Goal: Transaction & Acquisition: Purchase product/service

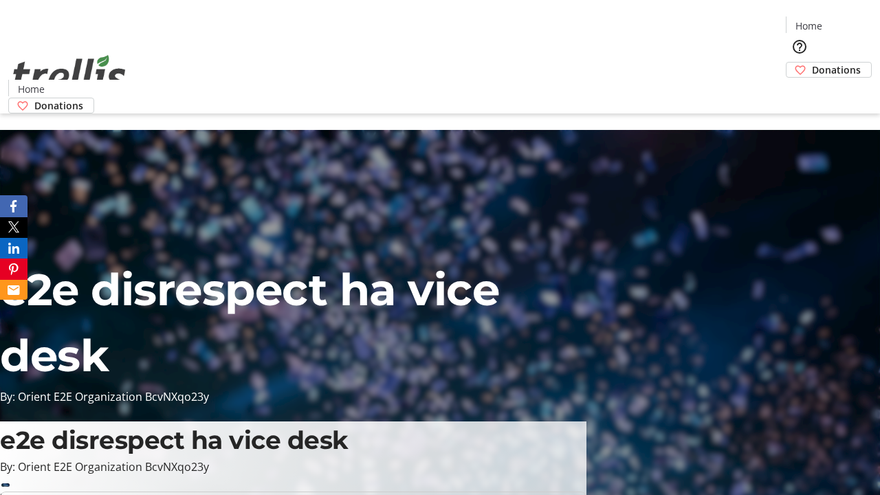
click at [841, 21] on span "Sign Up" at bounding box center [847, 19] width 40 height 17
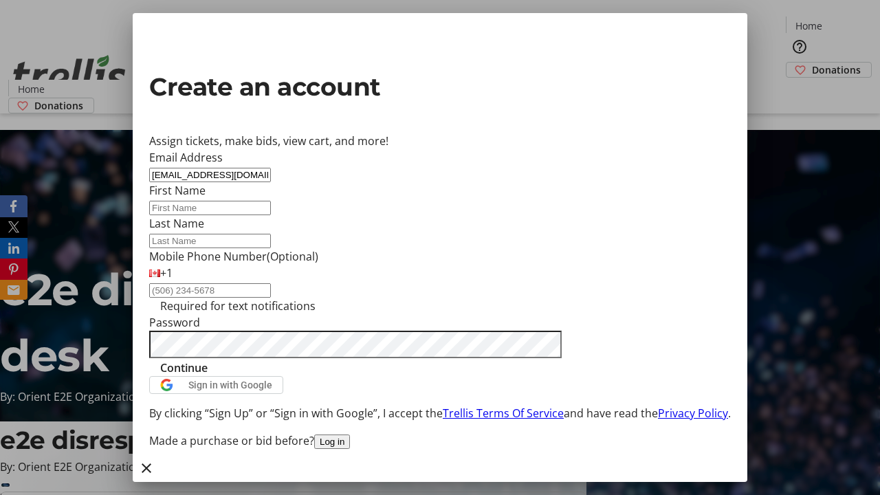
type input "[EMAIL_ADDRESS][DOMAIN_NAME]"
type input "[PERSON_NAME]"
type input "Okuneva"
click at [208, 376] on span "Continue" at bounding box center [183, 368] width 47 height 17
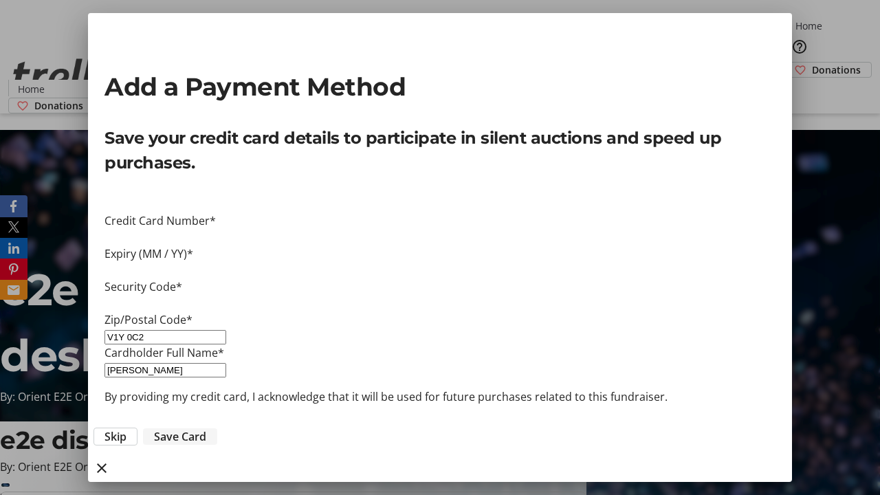
type input "V1Y 0C2"
click at [206, 428] on span "Save Card" at bounding box center [180, 436] width 52 height 17
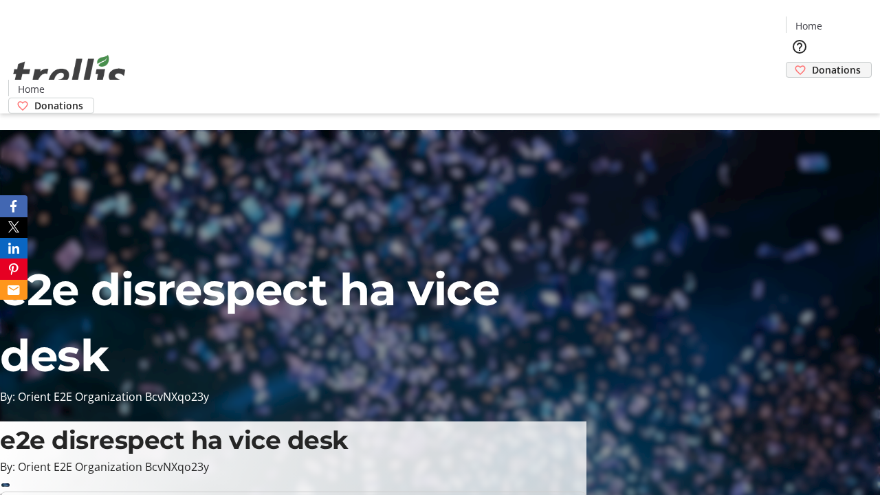
click at [812, 63] on span "Donations" at bounding box center [836, 70] width 49 height 14
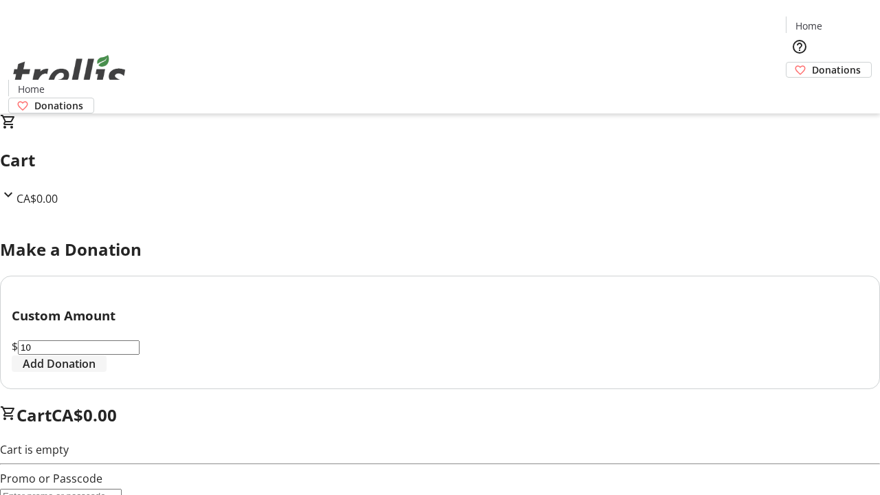
click at [96, 372] on span "Add Donation" at bounding box center [59, 364] width 73 height 17
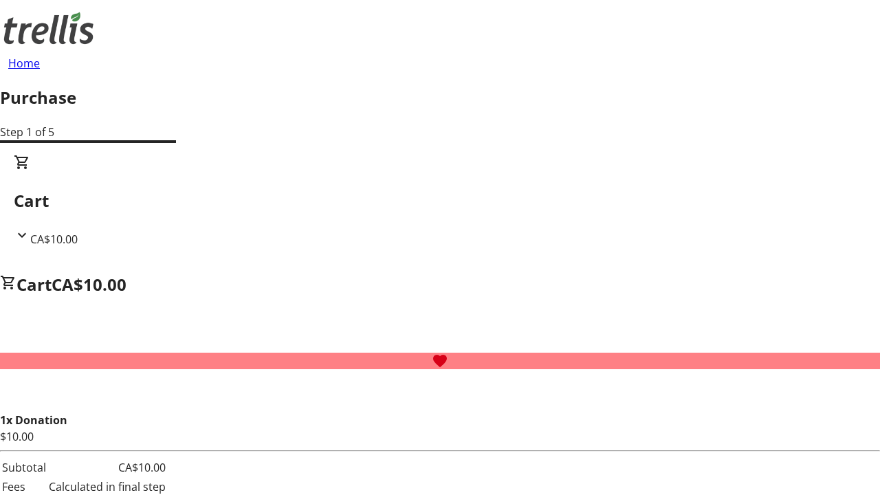
select select "CA"
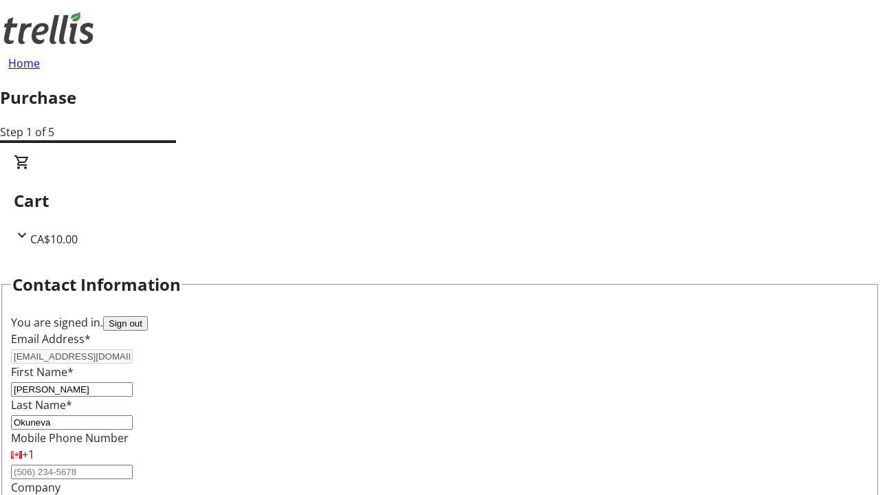
type input "[STREET_ADDRESS][PERSON_NAME]"
type input "Kelowna"
select select "BC"
type input "Kelowna"
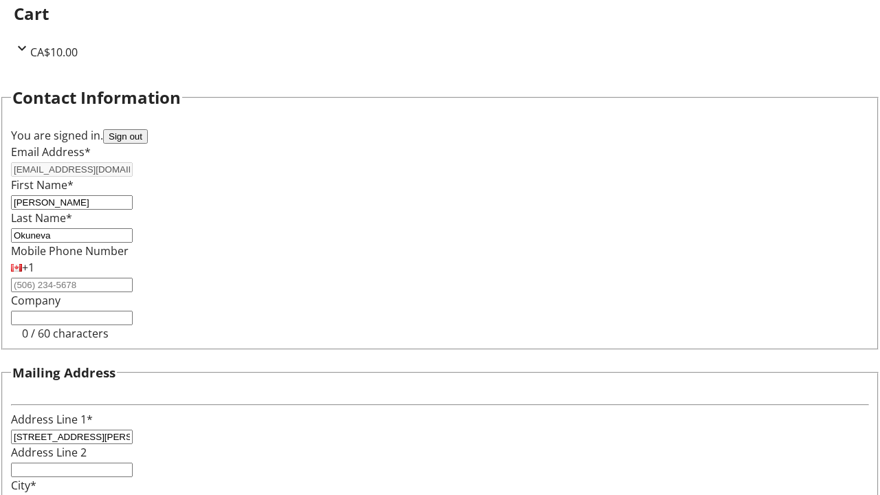
type input "V1Y 0C2"
